Goal: Check status: Check status

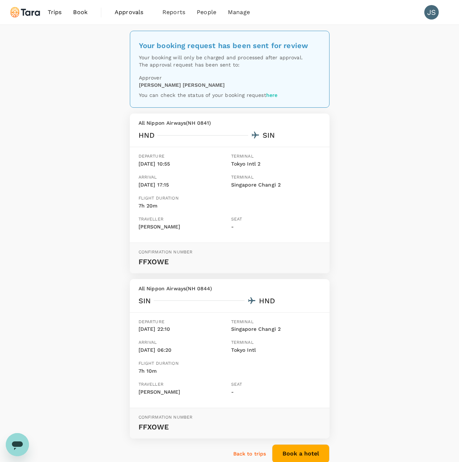
click at [36, 12] on img at bounding box center [25, 12] width 33 height 16
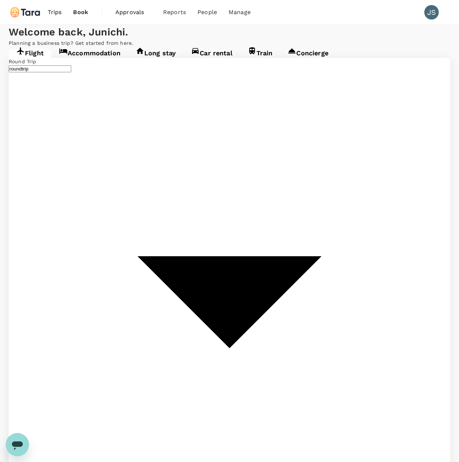
click at [75, 12] on span "Book" at bounding box center [80, 12] width 15 height 9
type input "Tokyo Intl (HND)"
type input "Singapore Changi (SIN)"
type input "Tokyo Intl (HND)"
type input "Singapore Changi (SIN)"
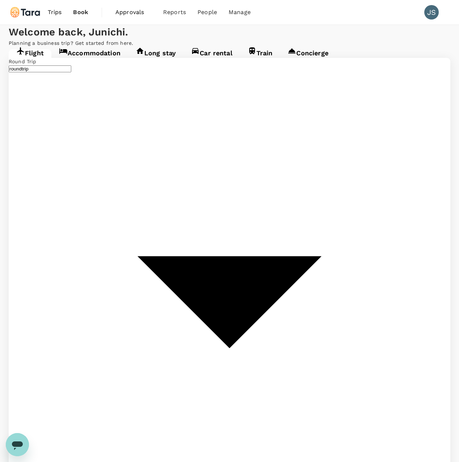
click at [135, 13] on span "Approvals" at bounding box center [133, 12] width 36 height 9
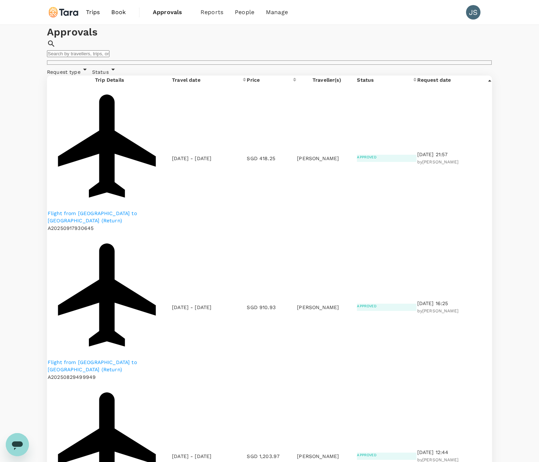
click at [93, 12] on span "Trips" at bounding box center [93, 12] width 14 height 9
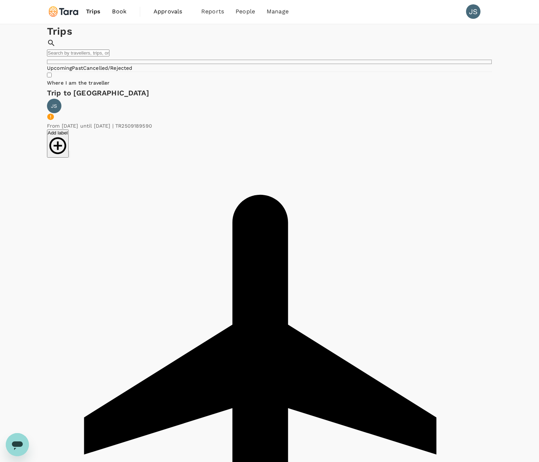
click at [83, 71] on link "Past" at bounding box center [77, 68] width 11 height 6
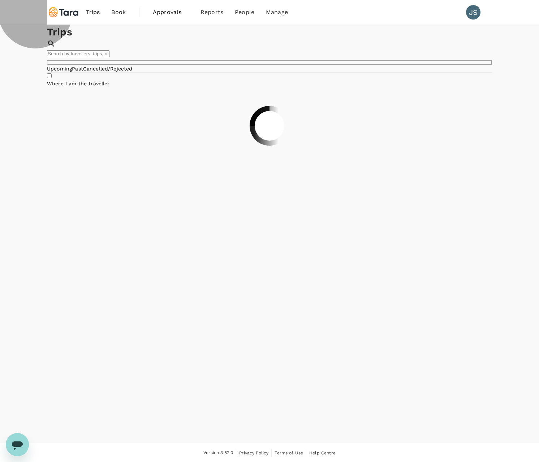
click at [133, 72] on link "Cancelled/Rejected" at bounding box center [108, 69] width 50 height 6
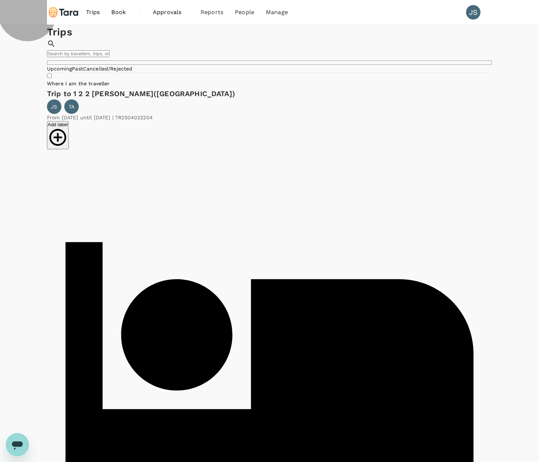
click at [72, 72] on link "Upcoming" at bounding box center [59, 69] width 25 height 6
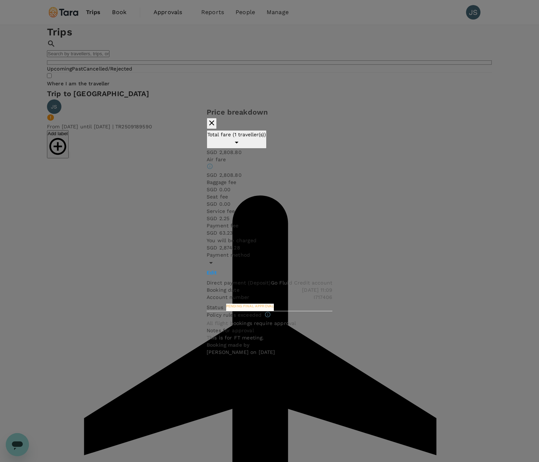
click at [268, 270] on div "Edit" at bounding box center [270, 272] width 126 height 7
click at [411, 411] on div "Price breakdown Total fare (1 traveller(s)) SGD 2,808.80 Air fare SGD 2,808.80 …" at bounding box center [269, 231] width 539 height 462
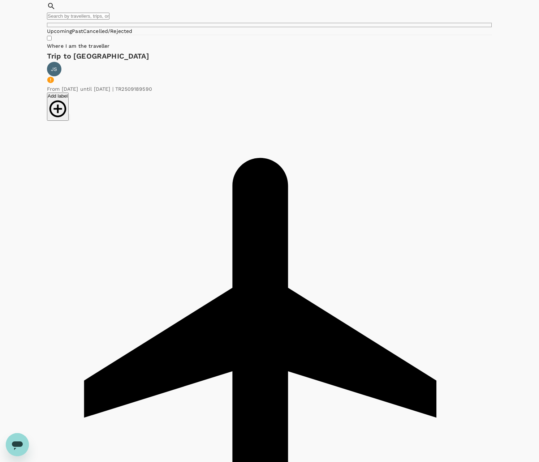
scroll to position [34, 0]
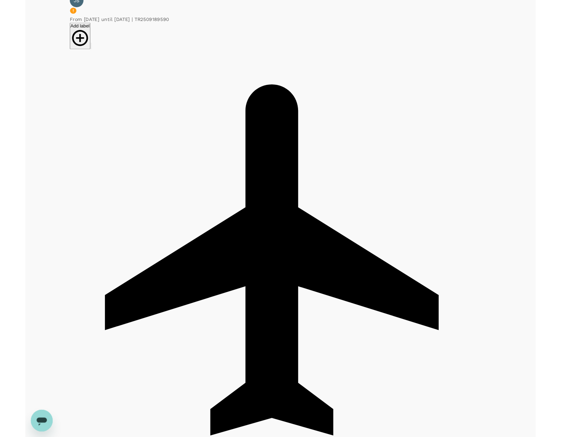
scroll to position [0, 0]
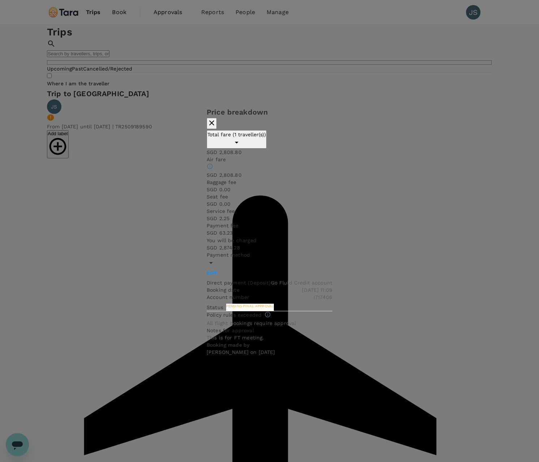
drag, startPoint x: 272, startPoint y: 251, endPoint x: 267, endPoint y: 242, distance: 10.2
click at [271, 250] on div "You will be charged SGD 2,874.28" at bounding box center [270, 244] width 126 height 14
drag, startPoint x: 235, startPoint y: 195, endPoint x: 239, endPoint y: 208, distance: 13.8
click at [235, 149] on button "Total fare (1 traveller(s))" at bounding box center [237, 139] width 60 height 18
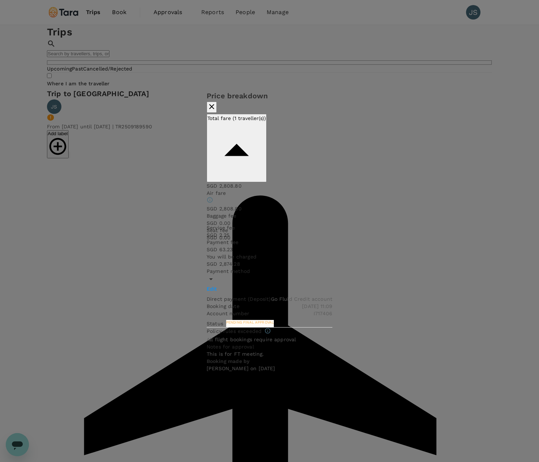
click at [239, 219] on p "SGD 0.00" at bounding box center [270, 222] width 126 height 7
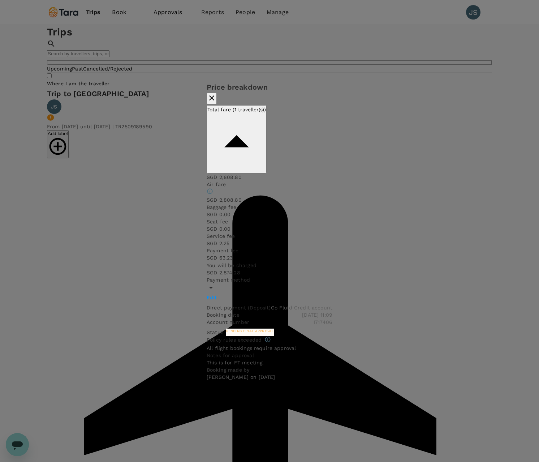
drag, startPoint x: 342, startPoint y: 186, endPoint x: 339, endPoint y: 191, distance: 5.8
click at [274, 326] on div "Pending final approval" at bounding box center [248, 331] width 51 height 10
click at [274, 329] on span "Pending final approval" at bounding box center [250, 331] width 48 height 4
click at [216, 102] on icon "button" at bounding box center [211, 98] width 9 height 9
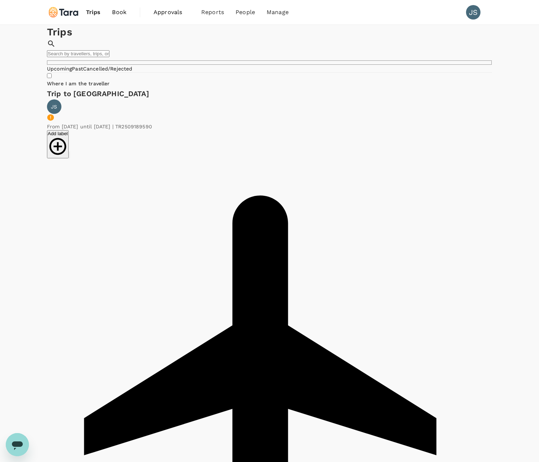
click at [83, 72] on link "Past" at bounding box center [77, 69] width 11 height 6
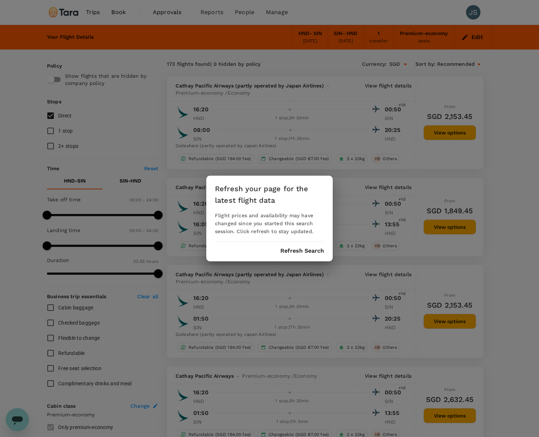
click at [516, 143] on div "Refresh your page for the latest flight data Flight prices and availability may…" at bounding box center [269, 218] width 539 height 437
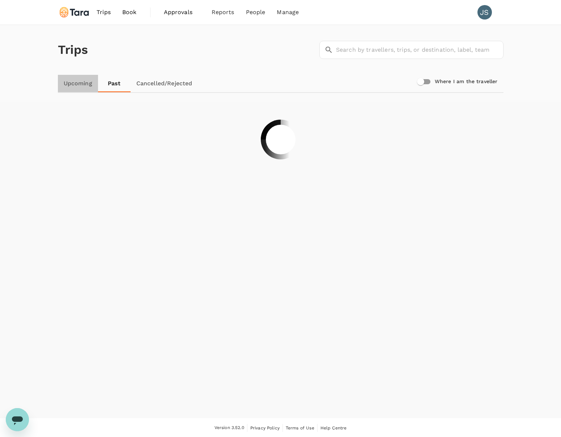
click at [75, 83] on link "Upcoming" at bounding box center [78, 83] width 40 height 17
